Goal: Find specific page/section: Find specific page/section

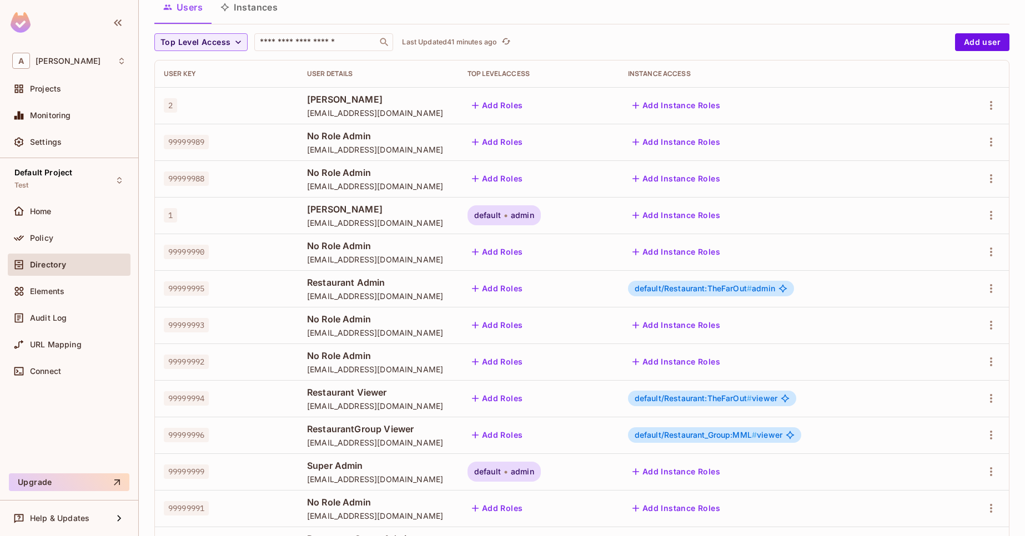
scroll to position [69, 0]
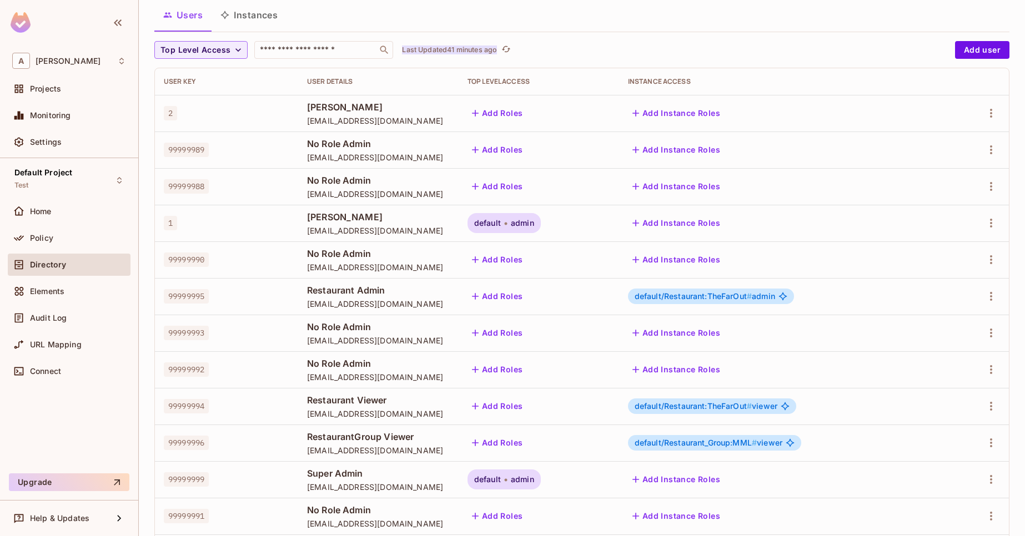
click at [469, 54] on p "Last Updated 41 minutes ago" at bounding box center [449, 50] width 95 height 9
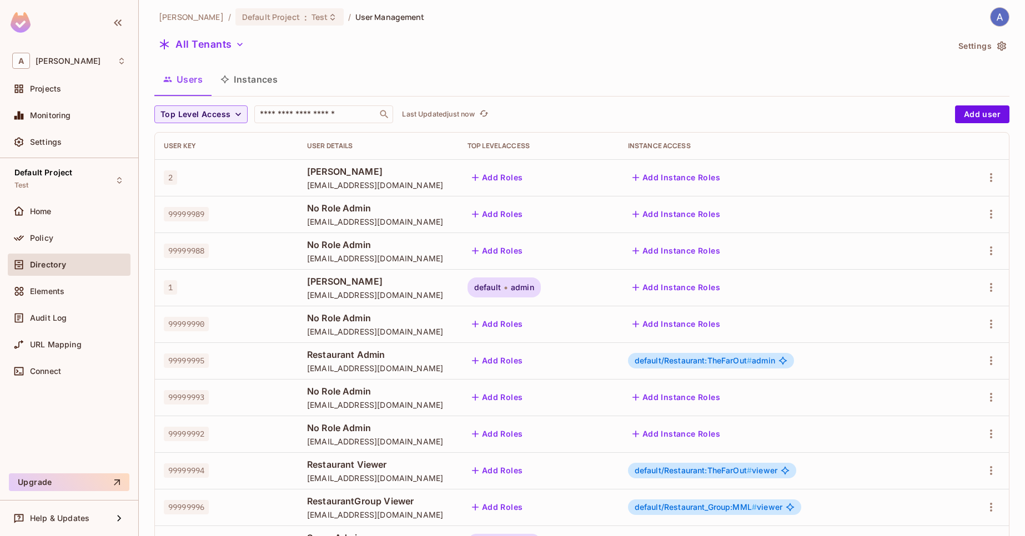
scroll to position [0, 0]
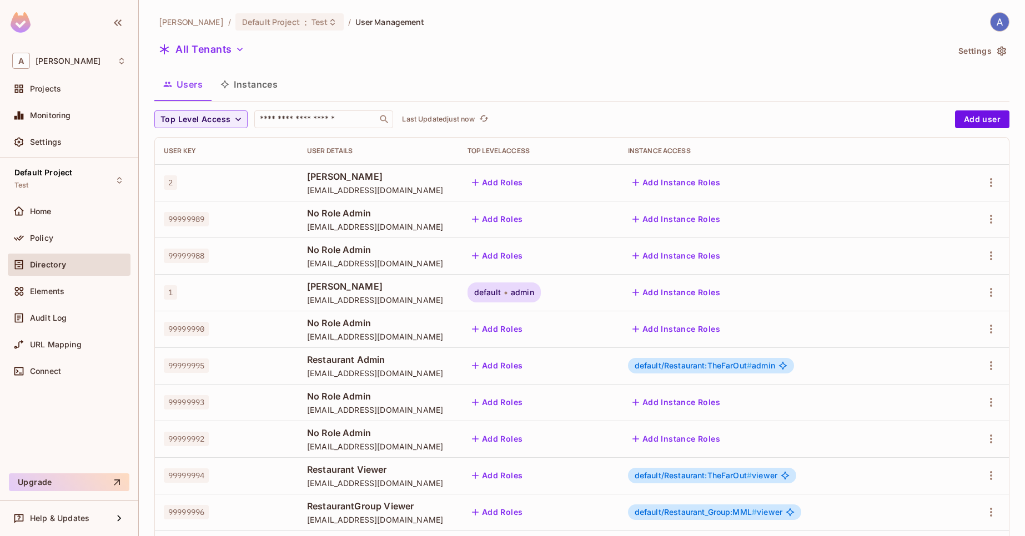
click at [240, 73] on button "Instances" at bounding box center [249, 85] width 75 height 28
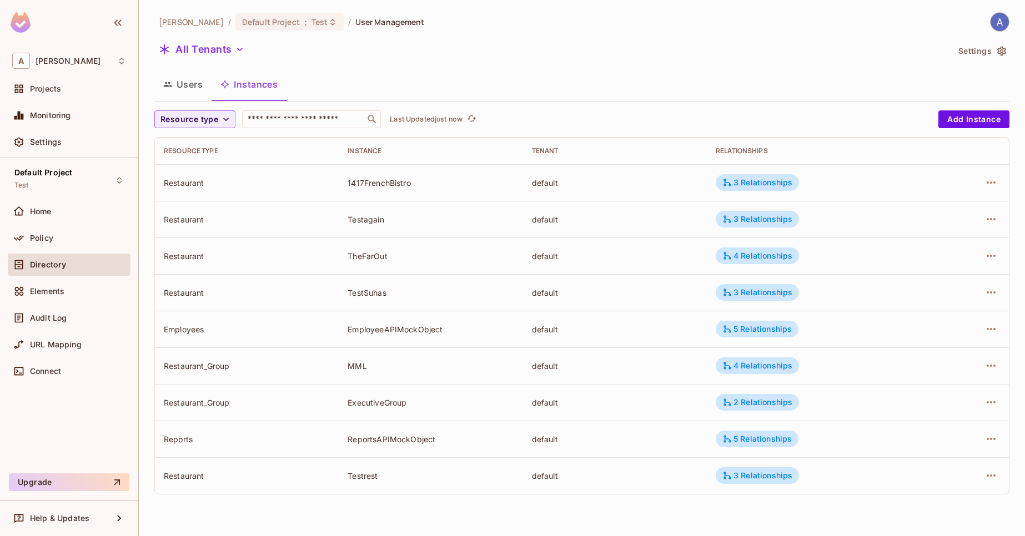
click at [195, 90] on button "Users" at bounding box center [182, 85] width 57 height 28
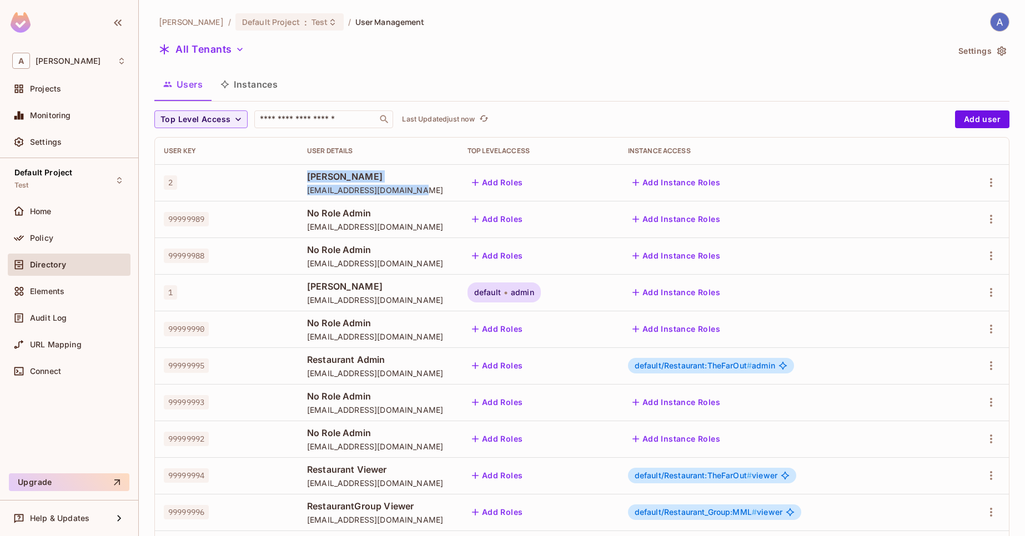
drag, startPoint x: 289, startPoint y: 174, endPoint x: 406, endPoint y: 188, distance: 118.0
click at [406, 188] on td "[PERSON_NAME] [EMAIL_ADDRESS][DOMAIN_NAME]" at bounding box center [378, 182] width 160 height 37
click at [406, 188] on span "[EMAIL_ADDRESS][DOMAIN_NAME]" at bounding box center [378, 190] width 143 height 11
drag, startPoint x: 398, startPoint y: 191, endPoint x: 330, endPoint y: 181, distance: 67.9
click at [330, 181] on div "[PERSON_NAME] [EMAIL_ADDRESS][DOMAIN_NAME]" at bounding box center [378, 182] width 143 height 25
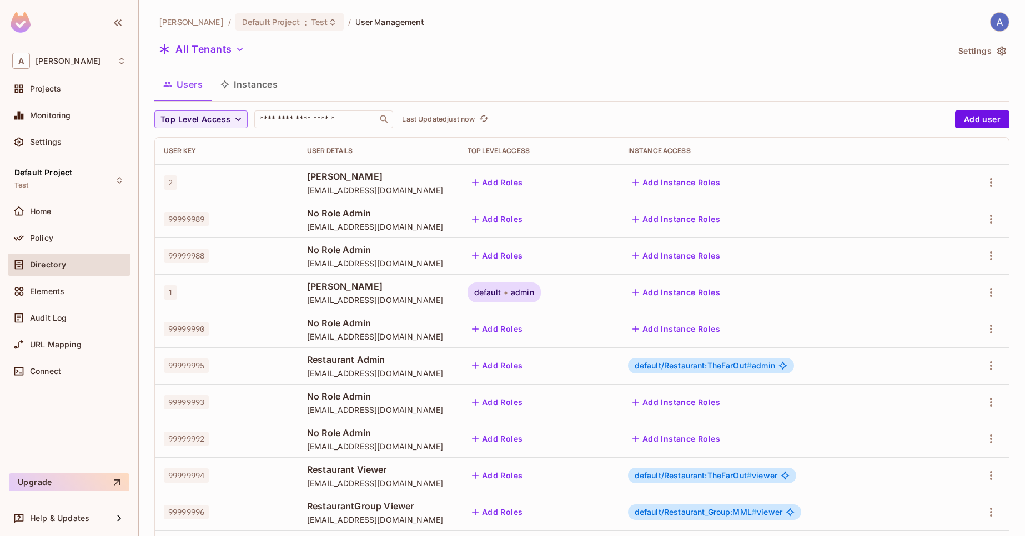
click at [315, 182] on span "[PERSON_NAME]" at bounding box center [378, 176] width 143 height 12
click at [298, 193] on td "[PERSON_NAME] [EMAIL_ADDRESS][DOMAIN_NAME]" at bounding box center [378, 182] width 160 height 37
click at [298, 194] on td "[PERSON_NAME] [EMAIL_ADDRESS][DOMAIN_NAME]" at bounding box center [378, 182] width 160 height 37
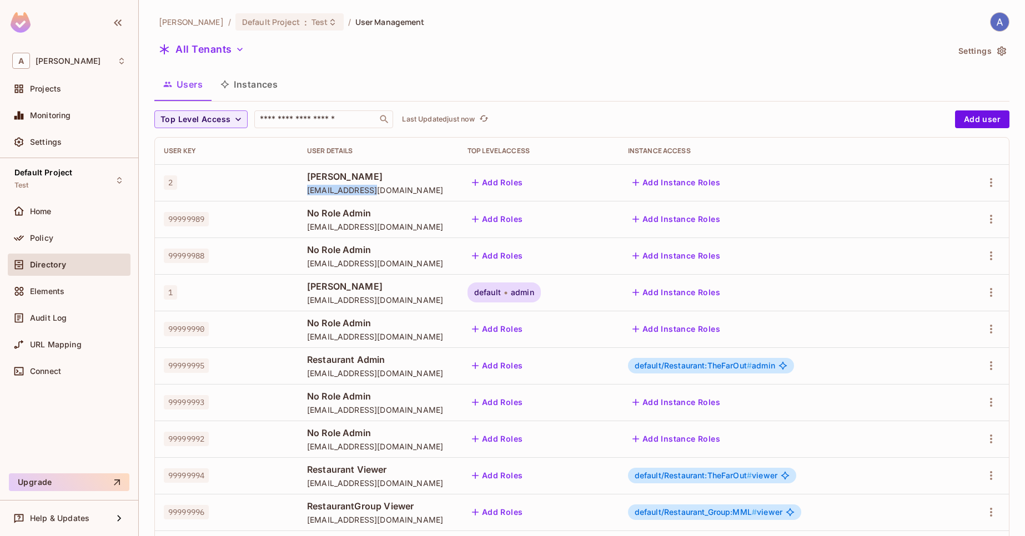
click at [298, 194] on td "[PERSON_NAME] [EMAIL_ADDRESS][DOMAIN_NAME]" at bounding box center [378, 182] width 160 height 37
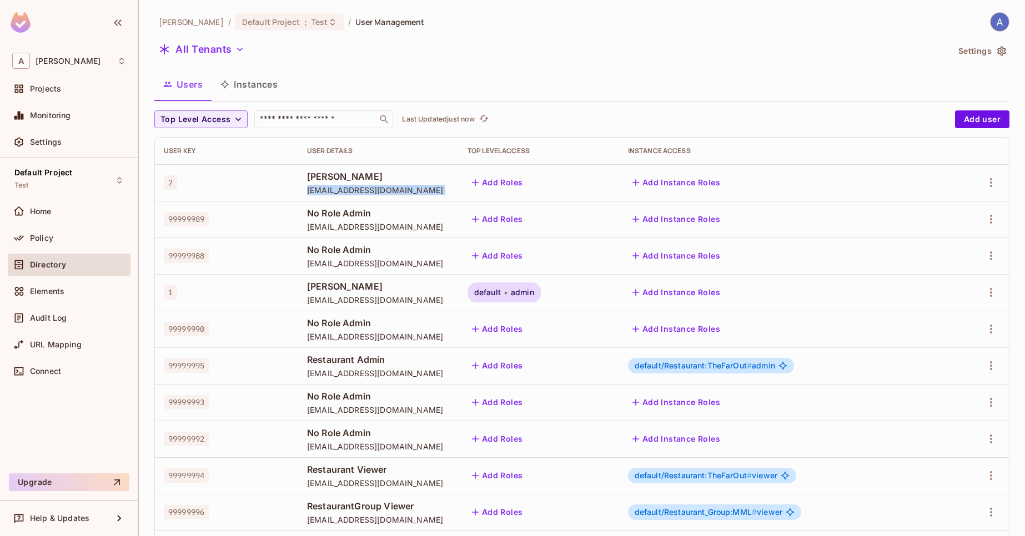
click at [298, 194] on td "[PERSON_NAME] [EMAIL_ADDRESS][DOMAIN_NAME]" at bounding box center [378, 182] width 160 height 37
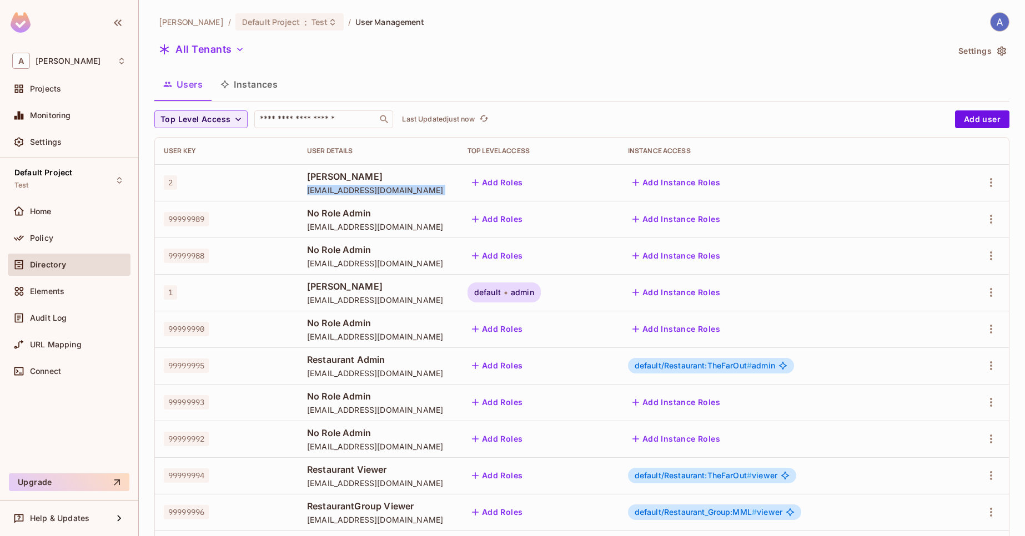
click at [298, 194] on td "[PERSON_NAME] [EMAIL_ADDRESS][DOMAIN_NAME]" at bounding box center [378, 182] width 160 height 37
drag, startPoint x: 290, startPoint y: 194, endPoint x: 400, endPoint y: 194, distance: 110.5
click at [400, 194] on td "[PERSON_NAME] [EMAIL_ADDRESS][DOMAIN_NAME]" at bounding box center [378, 182] width 160 height 37
drag, startPoint x: 292, startPoint y: 231, endPoint x: 349, endPoint y: 227, distance: 57.9
click at [349, 227] on span "[EMAIL_ADDRESS][DOMAIN_NAME]" at bounding box center [378, 227] width 143 height 11
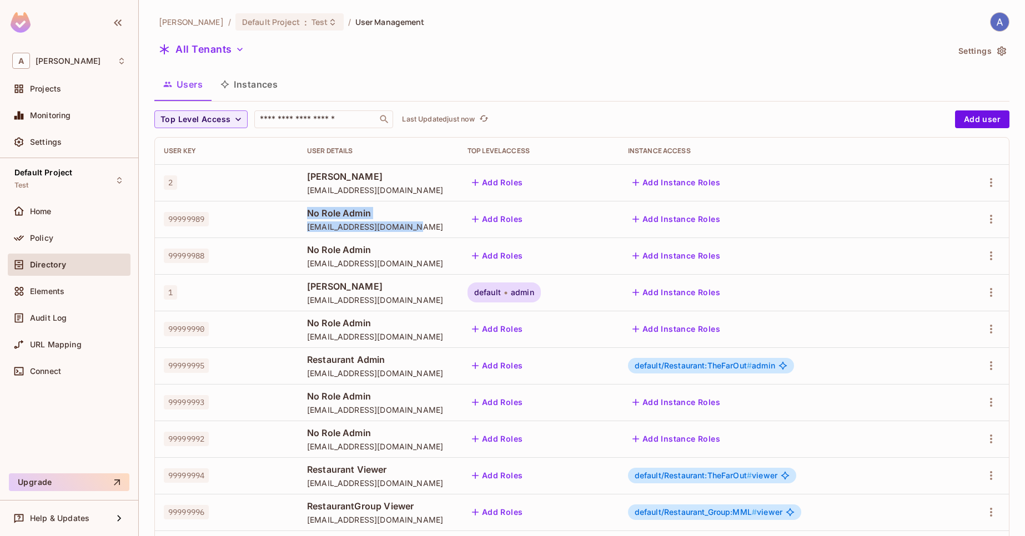
drag, startPoint x: 398, startPoint y: 227, endPoint x: 288, endPoint y: 211, distance: 110.5
click at [298, 211] on td "No Role Admin [EMAIL_ADDRESS][DOMAIN_NAME]" at bounding box center [378, 219] width 160 height 37
drag, startPoint x: 296, startPoint y: 215, endPoint x: 395, endPoint y: 234, distance: 101.3
click at [395, 234] on td "No Role Admin [EMAIL_ADDRESS][DOMAIN_NAME]" at bounding box center [378, 219] width 160 height 37
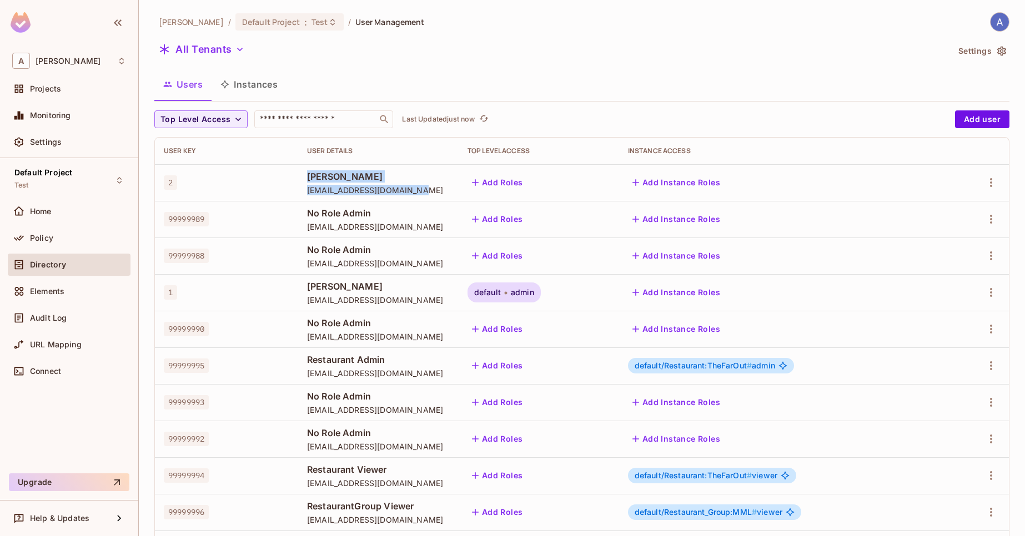
drag, startPoint x: 288, startPoint y: 178, endPoint x: 396, endPoint y: 198, distance: 110.1
click at [396, 198] on td "[PERSON_NAME] [EMAIL_ADDRESS][DOMAIN_NAME]" at bounding box center [378, 182] width 160 height 37
drag, startPoint x: 292, startPoint y: 252, endPoint x: 406, endPoint y: 262, distance: 114.9
click at [406, 262] on div "No Role Admin [EMAIL_ADDRESS][DOMAIN_NAME]" at bounding box center [378, 256] width 143 height 25
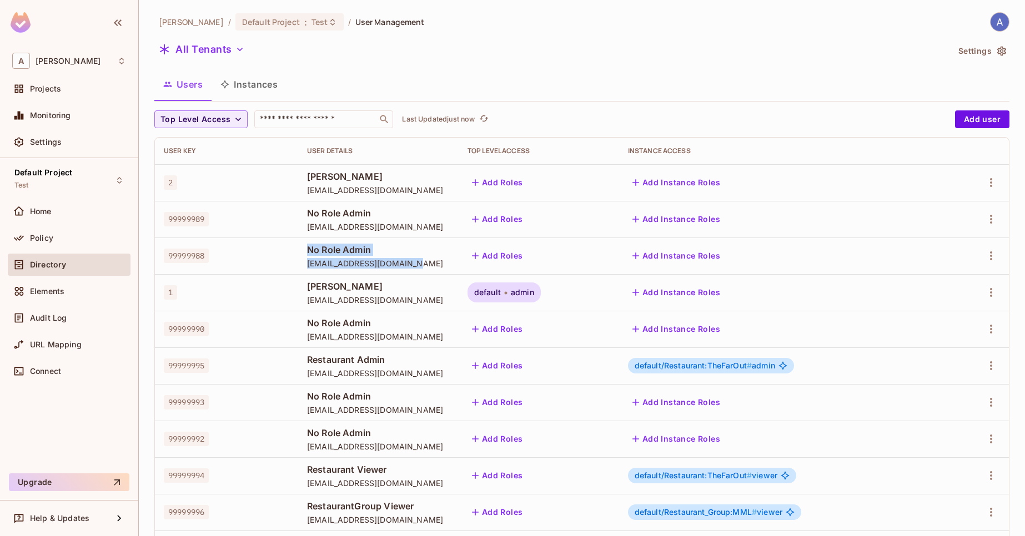
click at [406, 262] on span "[EMAIL_ADDRESS][DOMAIN_NAME]" at bounding box center [378, 263] width 143 height 11
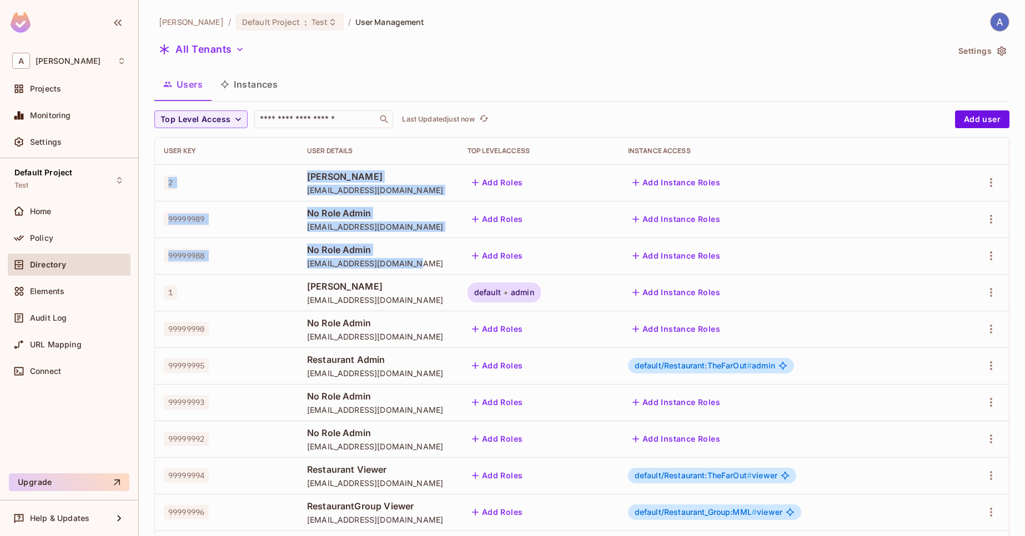
drag, startPoint x: 407, startPoint y: 264, endPoint x: 270, endPoint y: 174, distance: 163.6
click at [270, 174] on tbody "2 [PERSON_NAME] [EMAIL_ADDRESS][DOMAIN_NAME] Add Roles Add Instance Roles 99999…" at bounding box center [582, 420] width 854 height 513
click at [270, 174] on td "2" at bounding box center [226, 182] width 143 height 37
drag, startPoint x: 164, startPoint y: 176, endPoint x: 396, endPoint y: 273, distance: 251.1
click at [396, 273] on tbody "2 [PERSON_NAME] [EMAIL_ADDRESS][DOMAIN_NAME] Add Roles Add Instance Roles 99999…" at bounding box center [582, 420] width 854 height 513
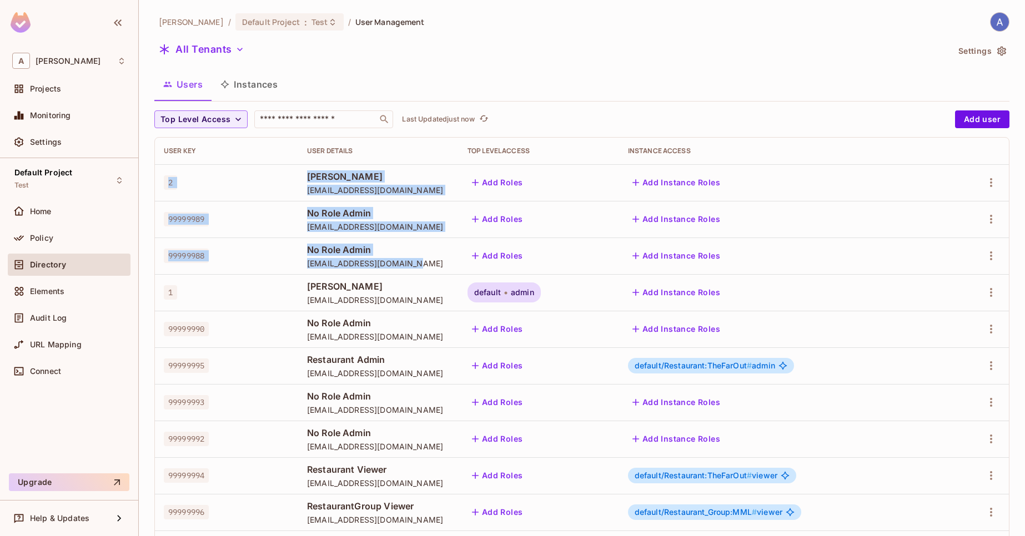
click at [396, 273] on td "No Role Admin [EMAIL_ADDRESS][DOMAIN_NAME]" at bounding box center [378, 256] width 160 height 37
